Goal: Communication & Community: Participate in discussion

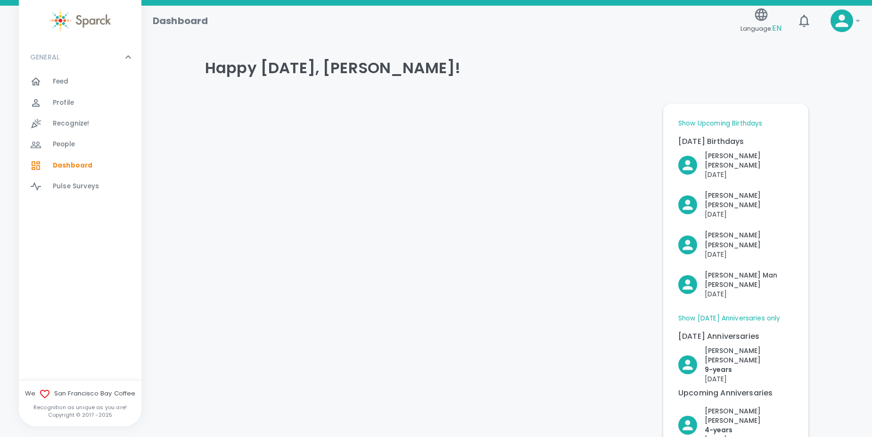
click at [45, 88] on div "Feed 0" at bounding box center [85, 81] width 111 height 13
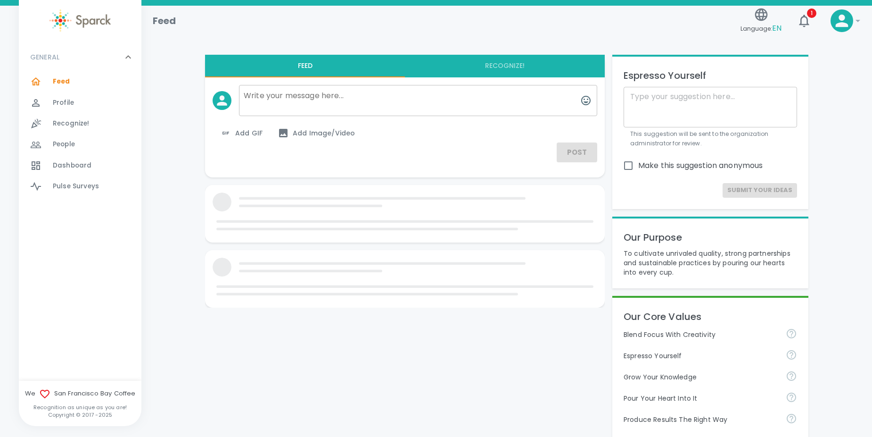
click at [809, 32] on div "Language: EN 1" at bounding box center [778, 17] width 83 height 41
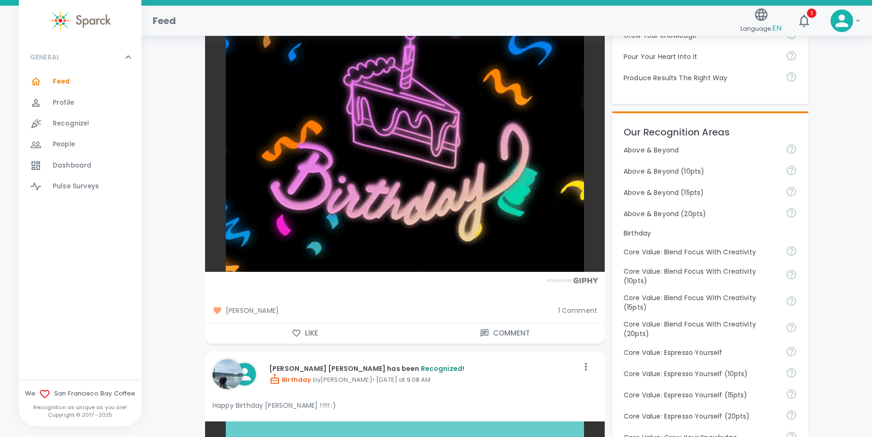
scroll to position [462, 0]
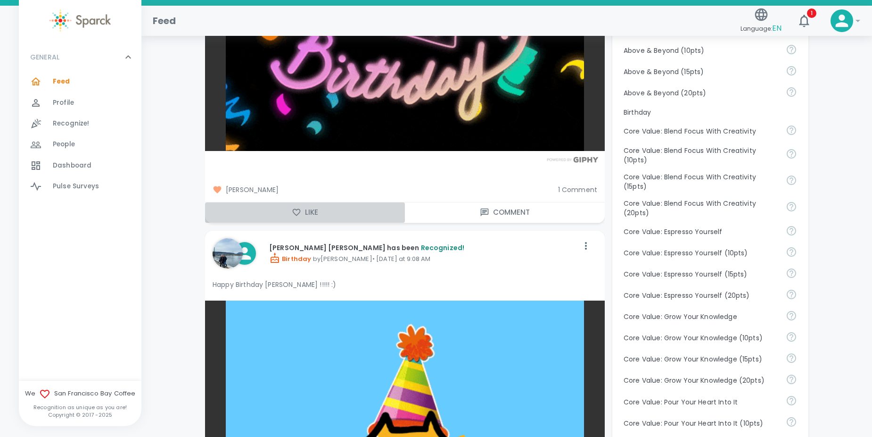
click at [310, 208] on button "Like" at bounding box center [305, 212] width 200 height 20
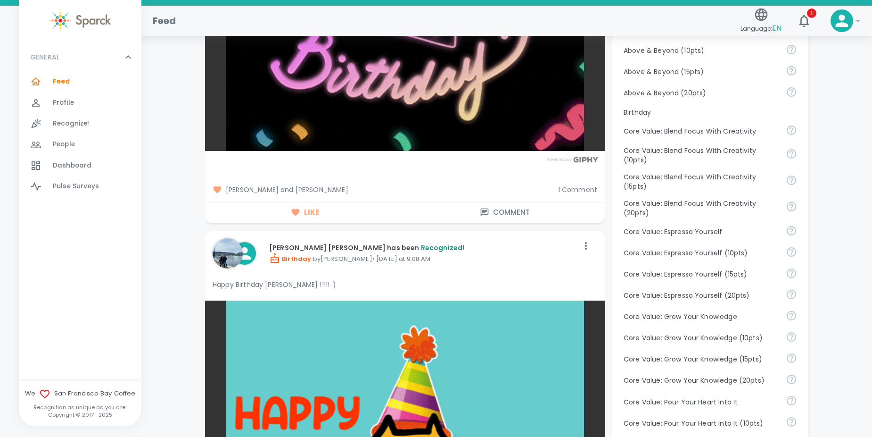
click at [560, 187] on span "1 Comment" at bounding box center [577, 189] width 39 height 9
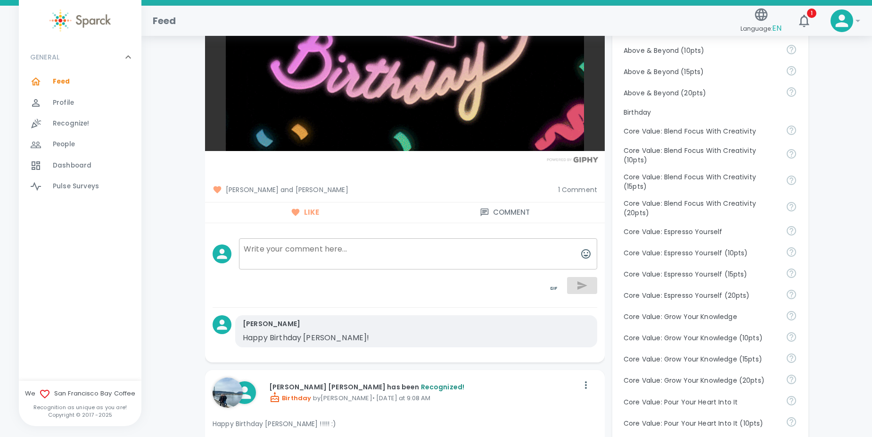
click at [512, 334] on p "Happy Birthday [PERSON_NAME]!" at bounding box center [384, 337] width 283 height 11
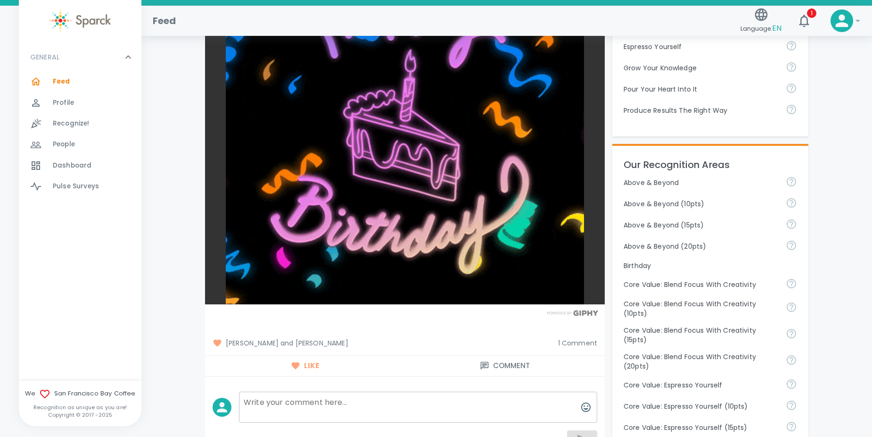
scroll to position [452, 0]
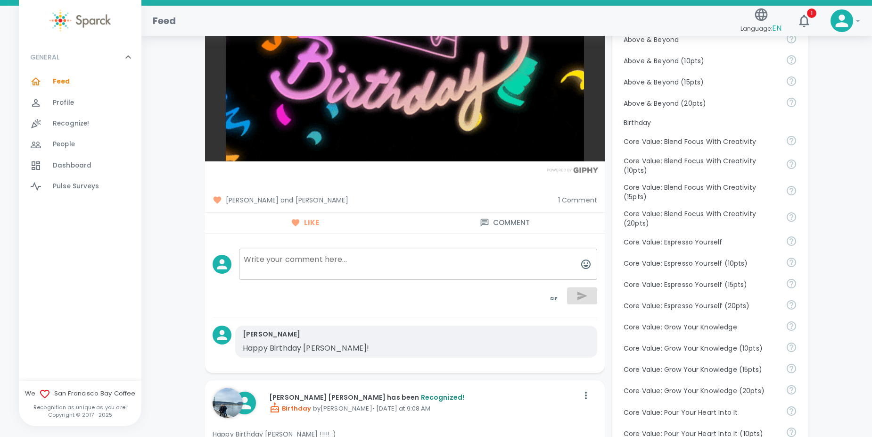
click at [350, 269] on textarea at bounding box center [418, 263] width 358 height 31
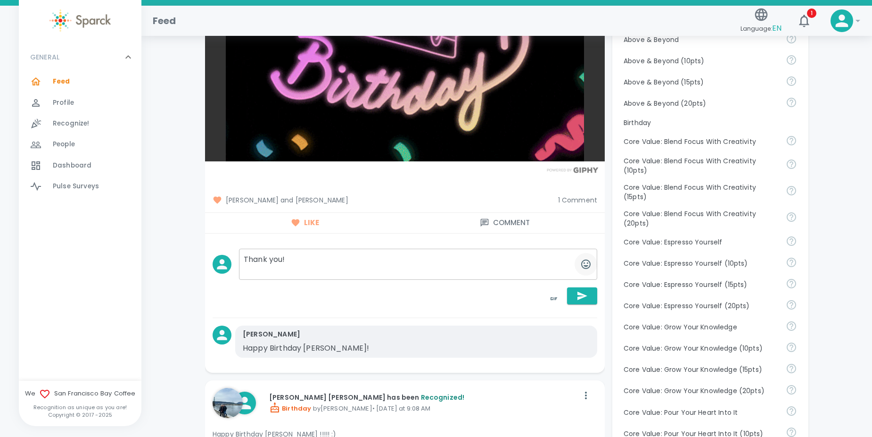
type textarea "Thank you!"
click at [579, 262] on button "button" at bounding box center [586, 264] width 23 height 23
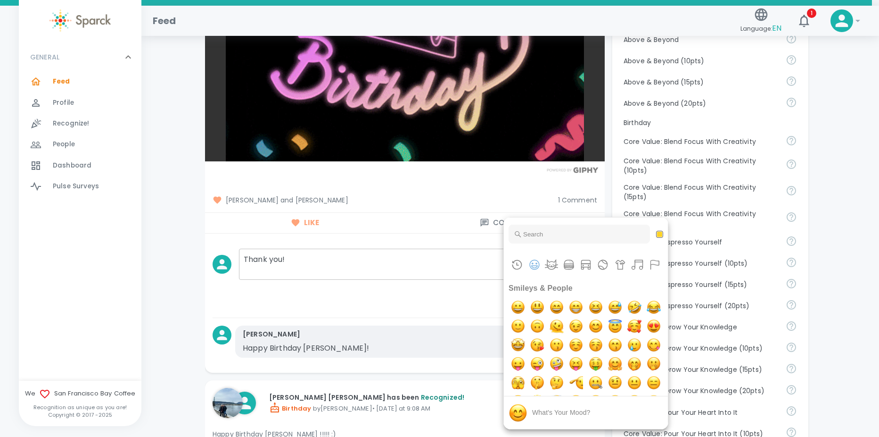
click at [597, 240] on input "Type to search for an emoji" at bounding box center [579, 233] width 141 height 19
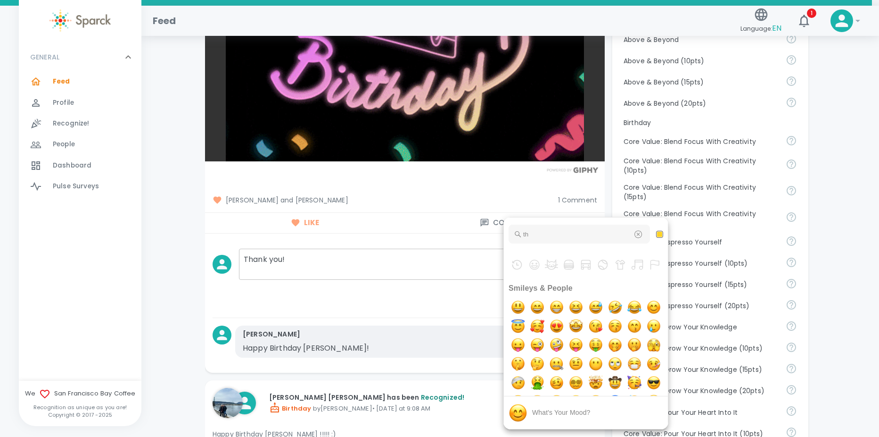
type input "t"
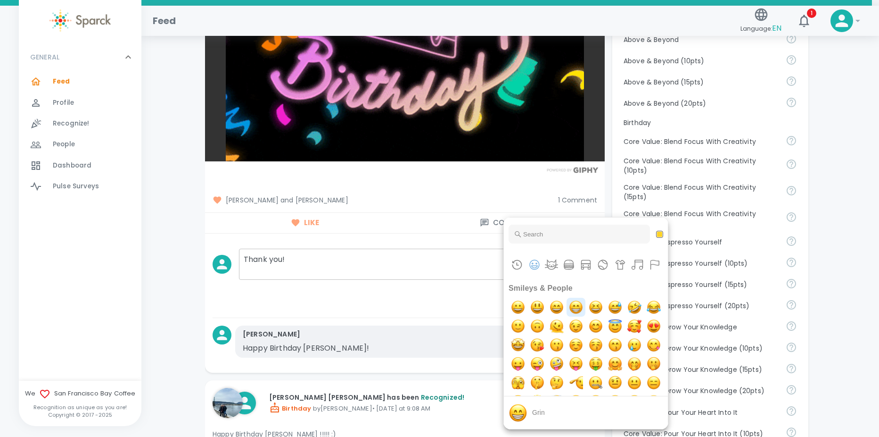
click at [577, 306] on img "grin" at bounding box center [576, 307] width 19 height 19
type textarea "Thank you! undefined"
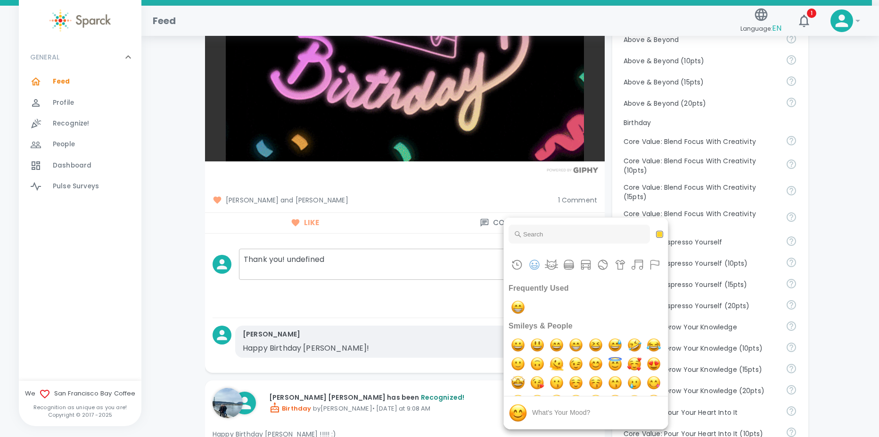
click at [417, 258] on div at bounding box center [439, 218] width 879 height 437
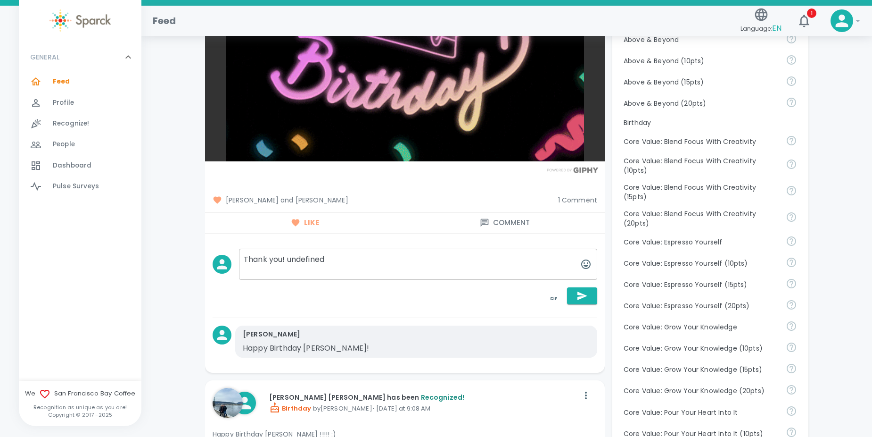
click at [403, 273] on textarea "Thank you! undefined" at bounding box center [418, 263] width 358 height 31
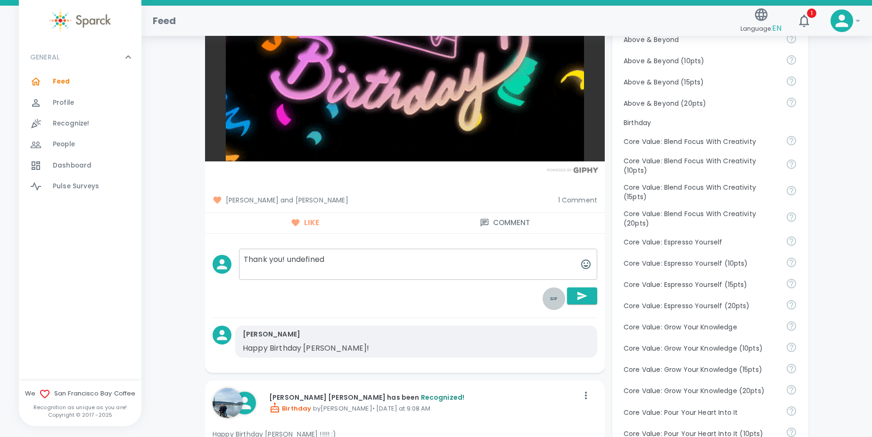
click at [552, 295] on icon "toggle password visibility" at bounding box center [553, 298] width 11 height 11
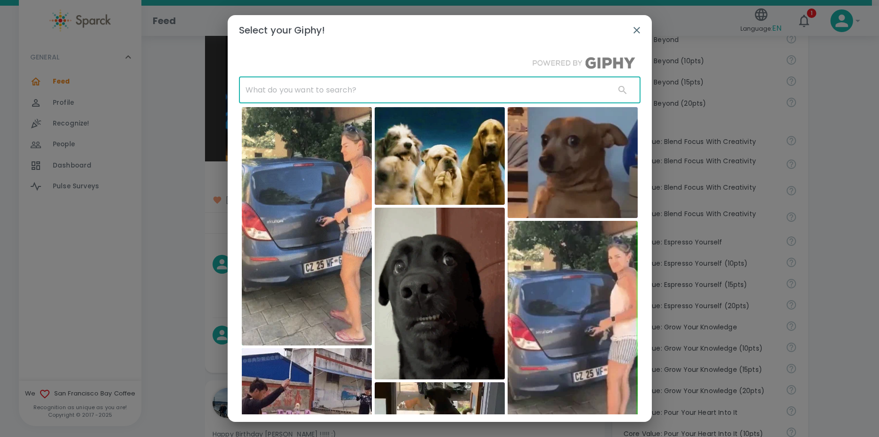
click at [425, 86] on input "text" at bounding box center [423, 90] width 369 height 26
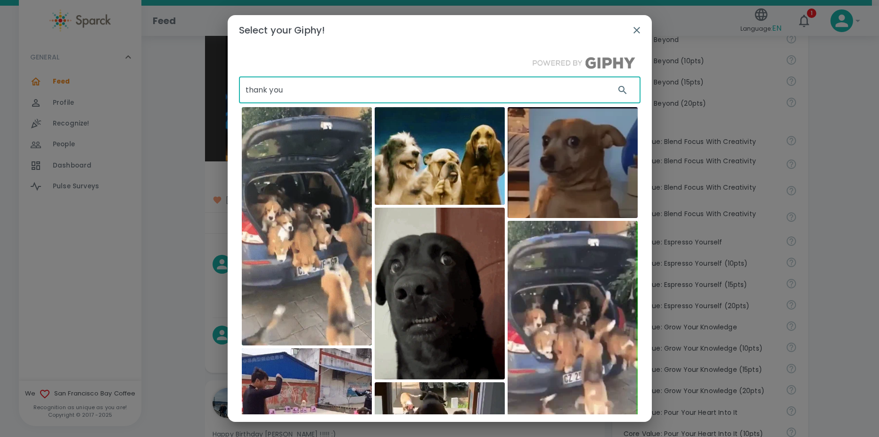
type input "thank you"
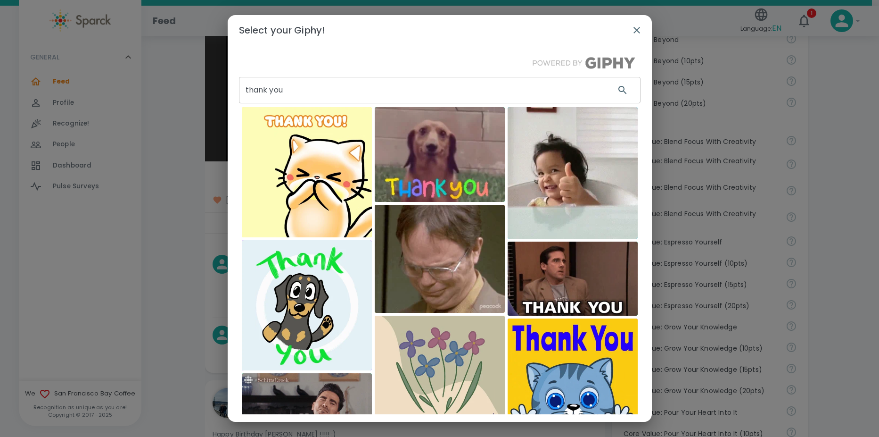
click at [467, 166] on img at bounding box center [440, 154] width 130 height 95
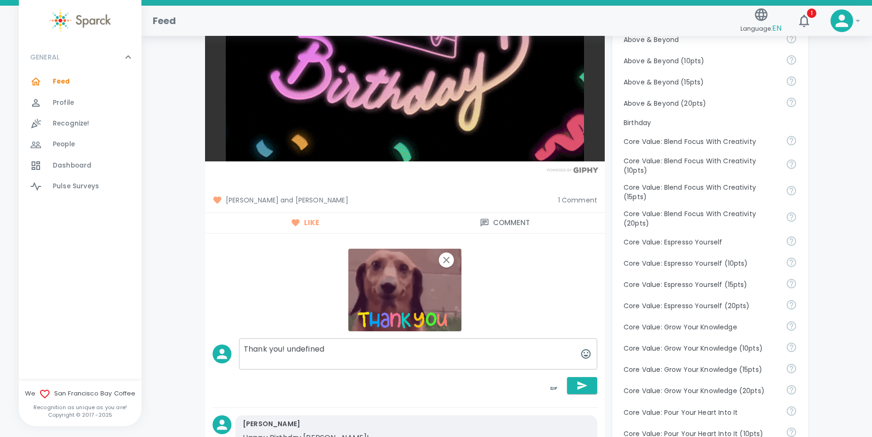
drag, startPoint x: 364, startPoint y: 355, endPoint x: 222, endPoint y: 360, distance: 142.0
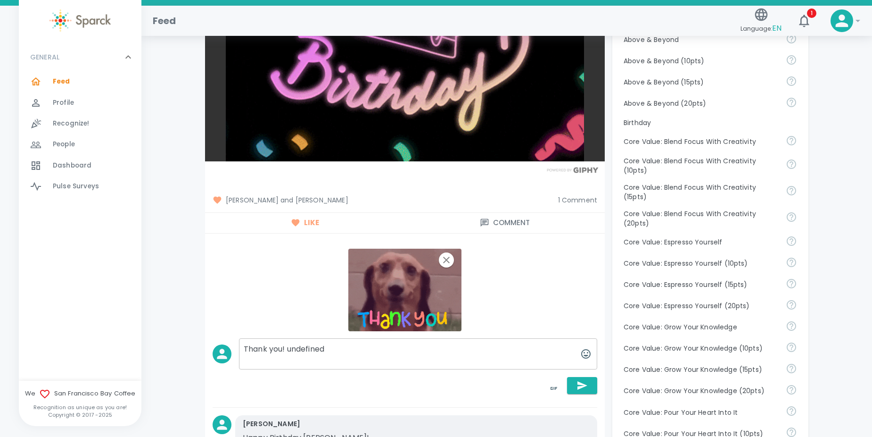
click at [222, 360] on div "Thank you! undefined Thank you! undefined" at bounding box center [401, 365] width 392 height 69
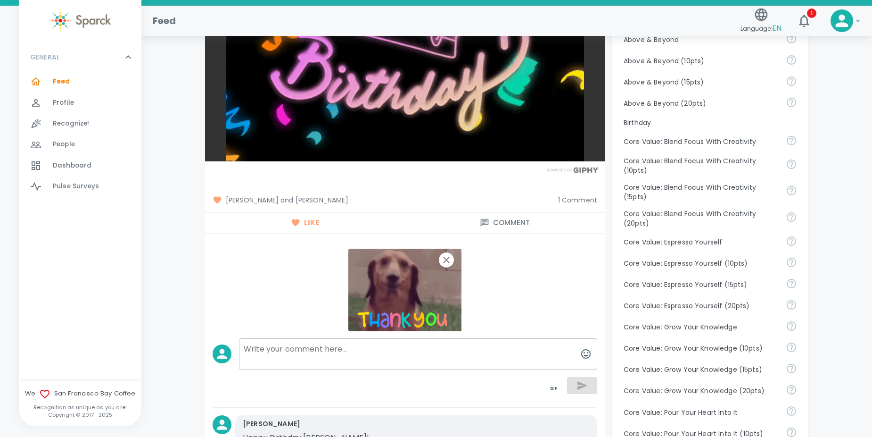
click at [529, 355] on textarea at bounding box center [418, 353] width 358 height 31
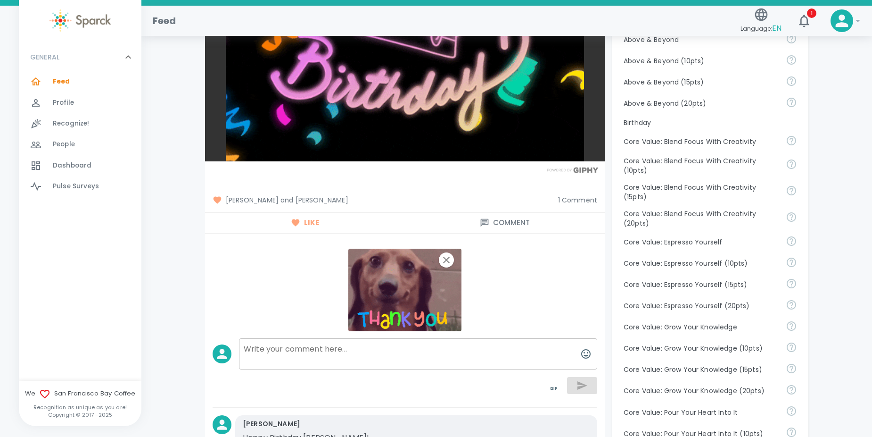
click at [423, 277] on img at bounding box center [404, 289] width 113 height 83
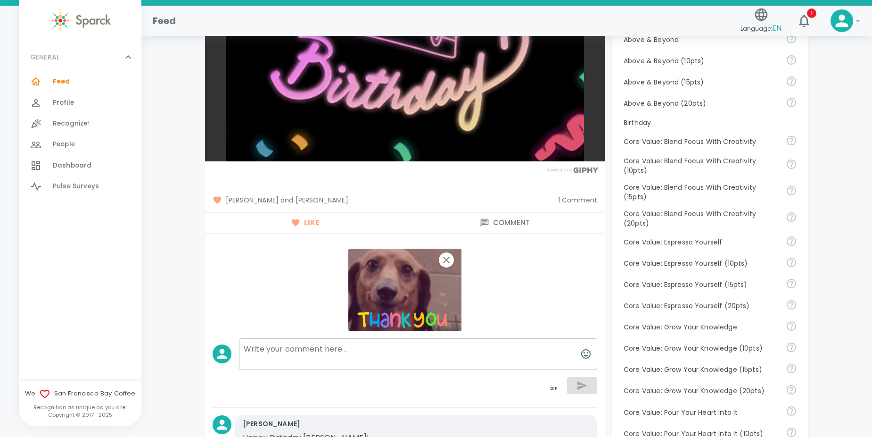
click at [412, 345] on textarea at bounding box center [418, 353] width 358 height 31
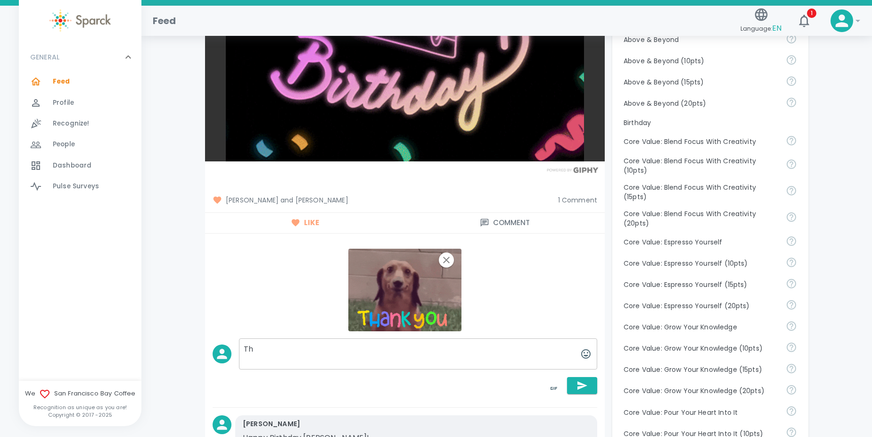
type textarea "T"
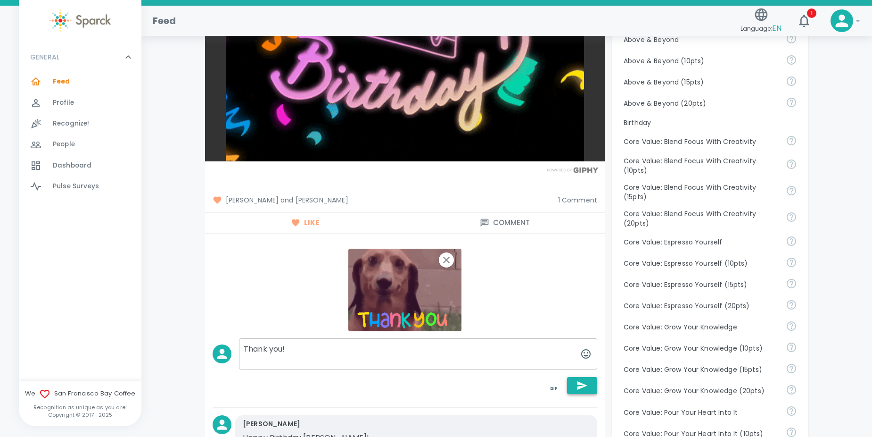
type textarea "Thank you!"
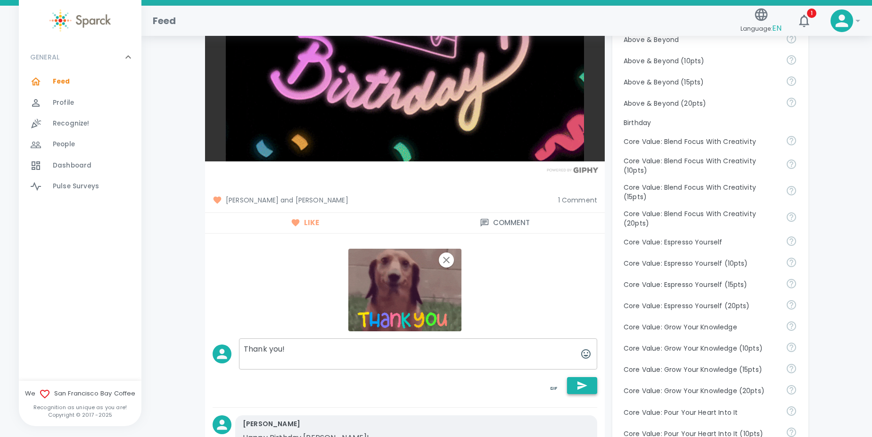
click at [591, 380] on button "button" at bounding box center [582, 385] width 30 height 17
